Goal: Navigation & Orientation: Find specific page/section

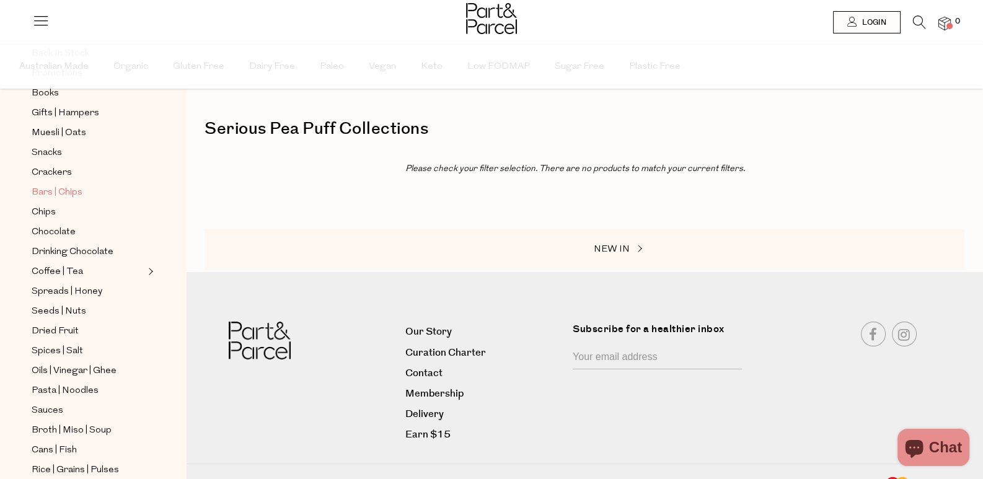
scroll to position [186, 0]
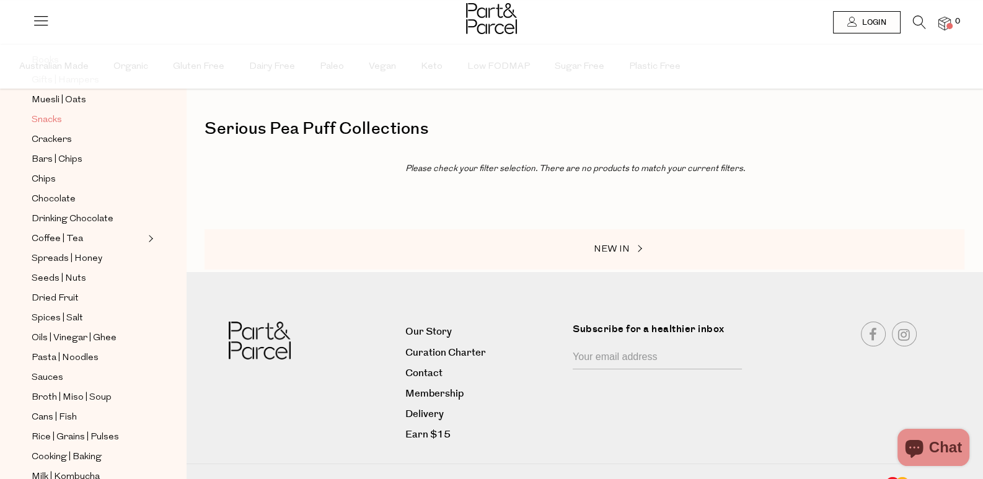
drag, startPoint x: 71, startPoint y: 115, endPoint x: 65, endPoint y: 110, distance: 7.9
click at [71, 115] on link "Snacks" at bounding box center [88, 119] width 113 height 15
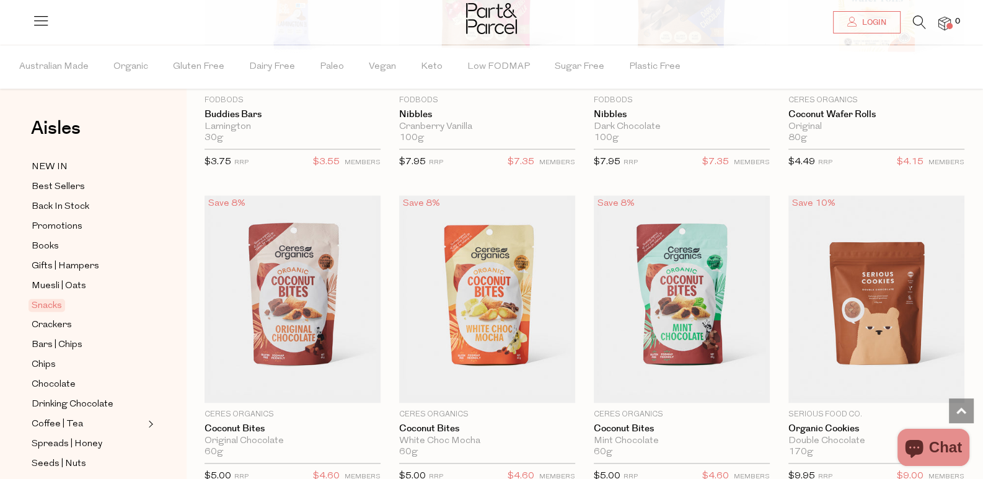
scroll to position [2231, 0]
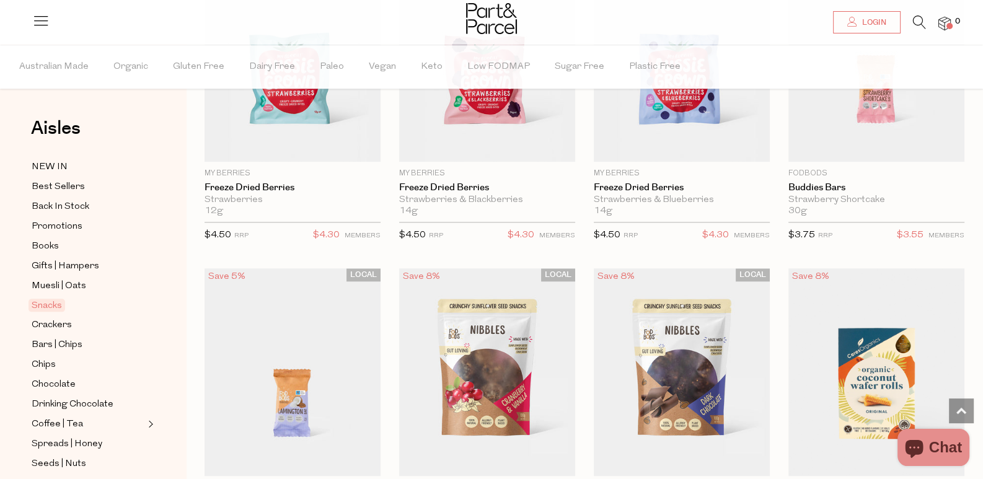
scroll to position [1673, 0]
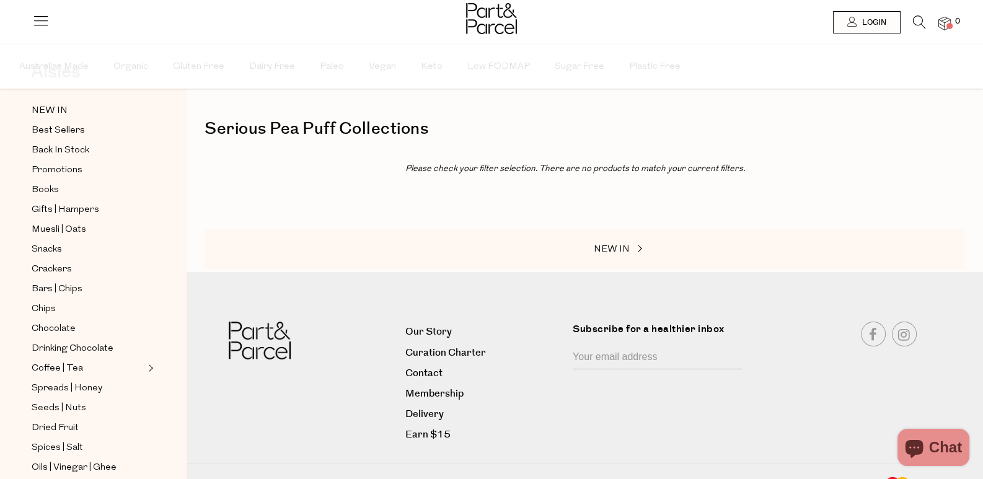
scroll to position [123, 0]
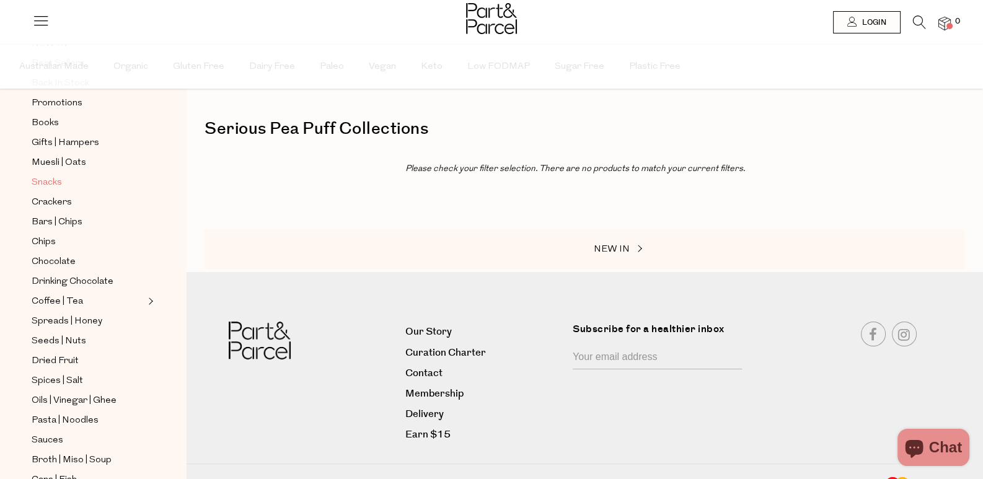
click at [56, 175] on span "Snacks" at bounding box center [47, 182] width 30 height 15
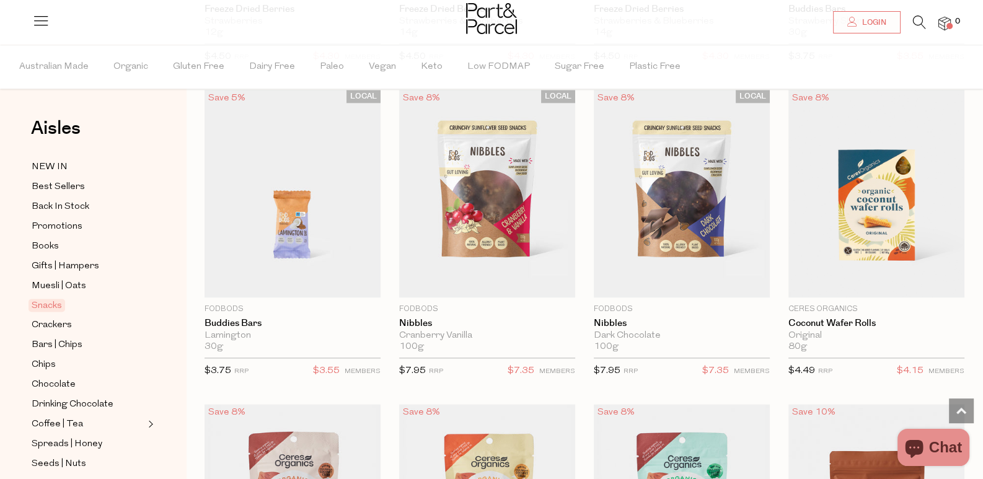
scroll to position [2045, 0]
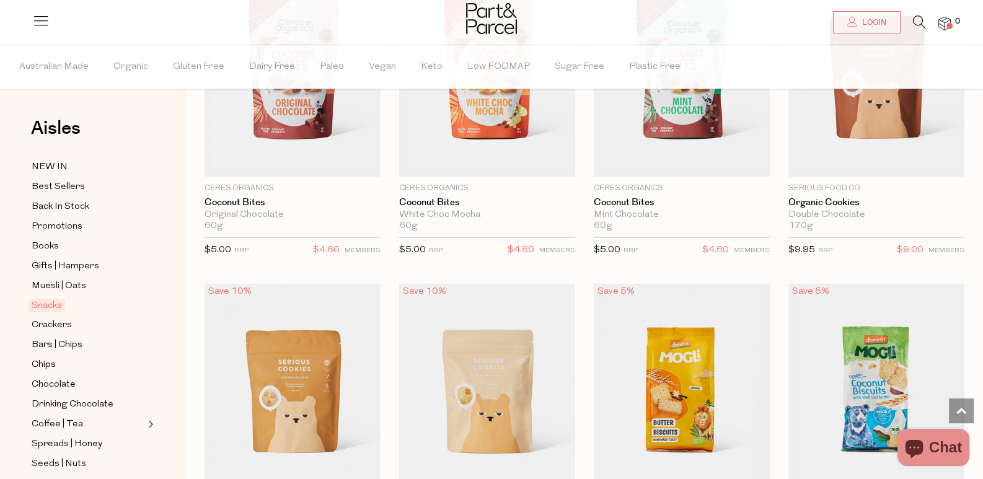
scroll to position [2416, 0]
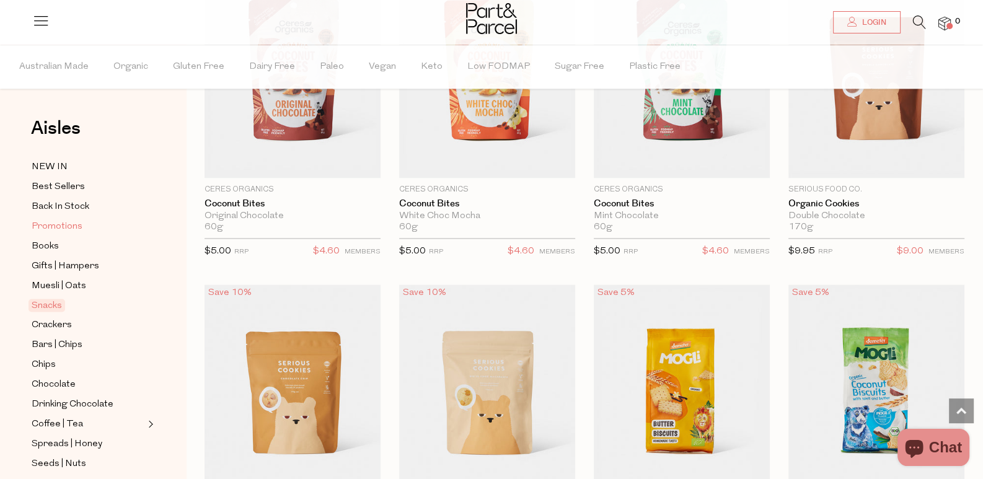
click at [77, 227] on span "Promotions" at bounding box center [57, 226] width 51 height 15
